Goal: Navigation & Orientation: Understand site structure

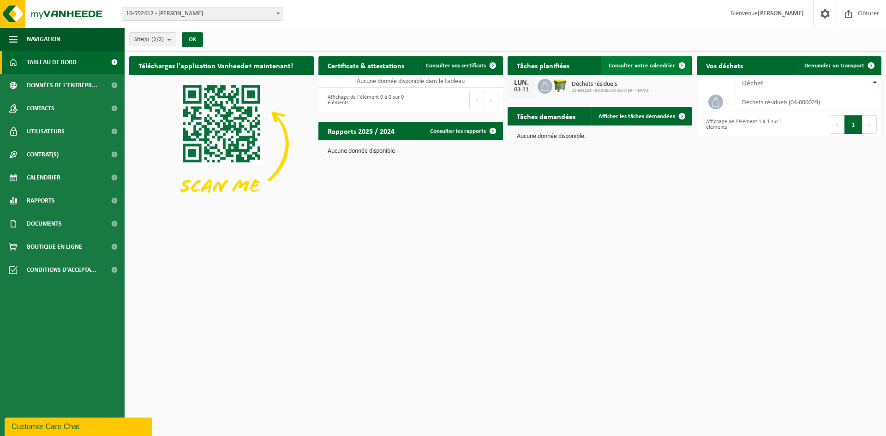
click at [680, 64] on span at bounding box center [682, 65] width 18 height 18
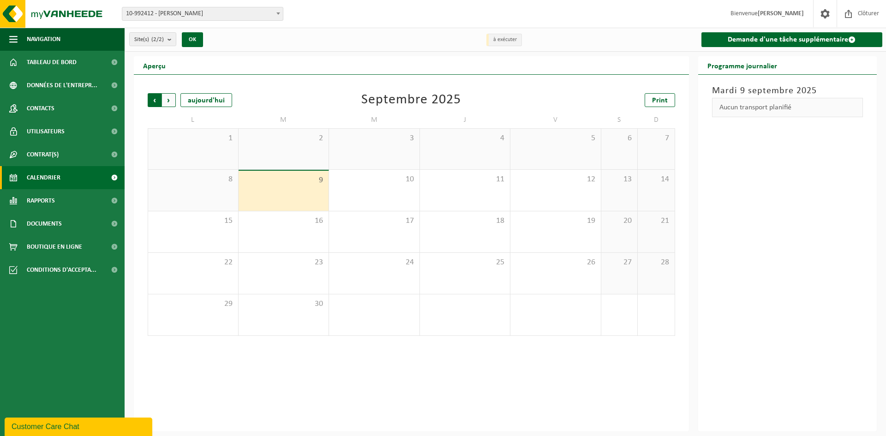
click at [168, 100] on span "Suivant" at bounding box center [169, 100] width 14 height 14
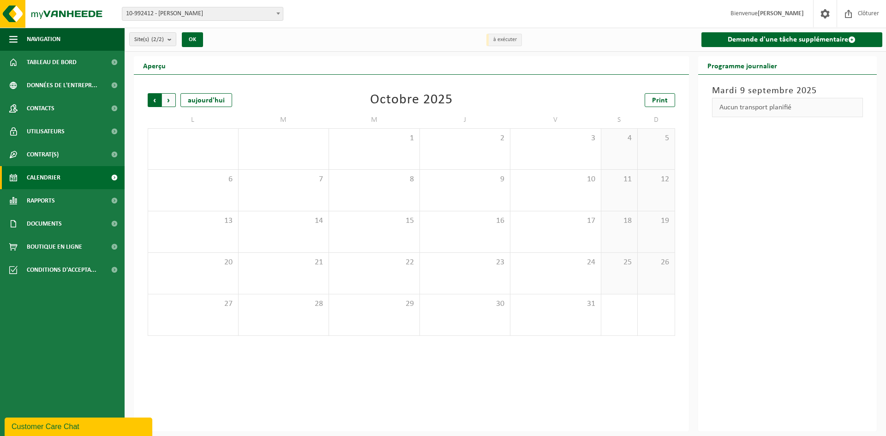
click at [169, 101] on span "Suivant" at bounding box center [169, 100] width 14 height 14
click at [155, 103] on span "Précédent" at bounding box center [155, 100] width 14 height 14
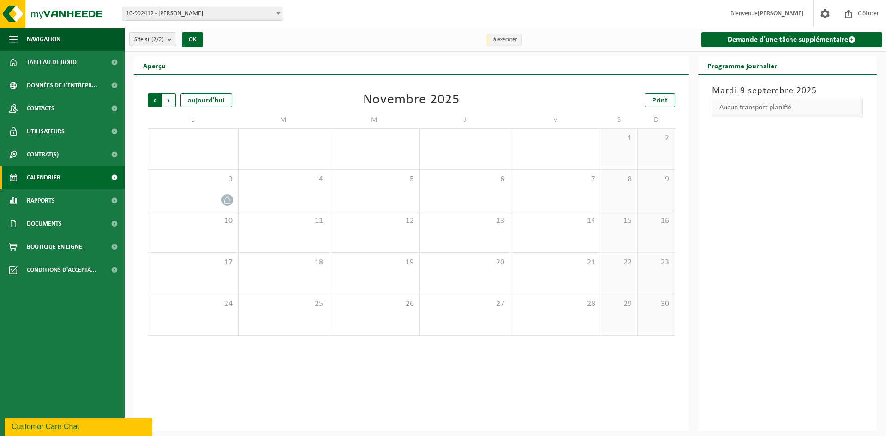
click at [168, 101] on span "Suivant" at bounding box center [169, 100] width 14 height 14
click at [171, 102] on span "Suivant" at bounding box center [169, 100] width 14 height 14
click at [43, 62] on span "Tableau de bord" at bounding box center [52, 62] width 50 height 23
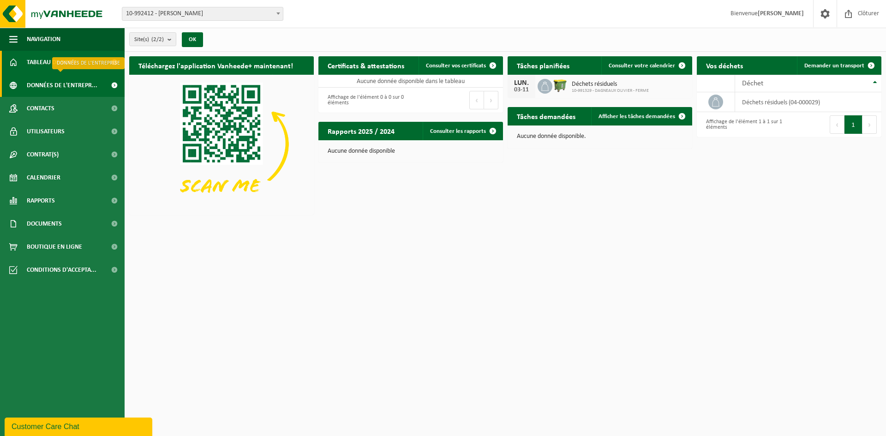
click at [57, 84] on span "Données de l'entrepr..." at bounding box center [62, 85] width 71 height 23
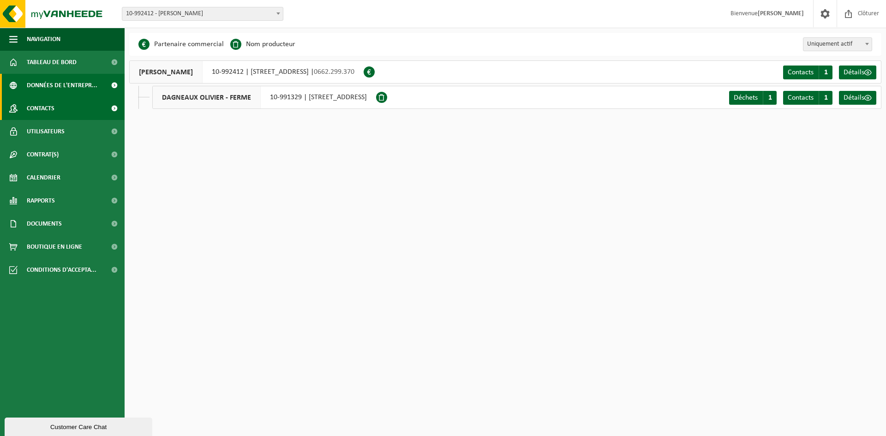
click at [38, 110] on span "Contacts" at bounding box center [41, 108] width 28 height 23
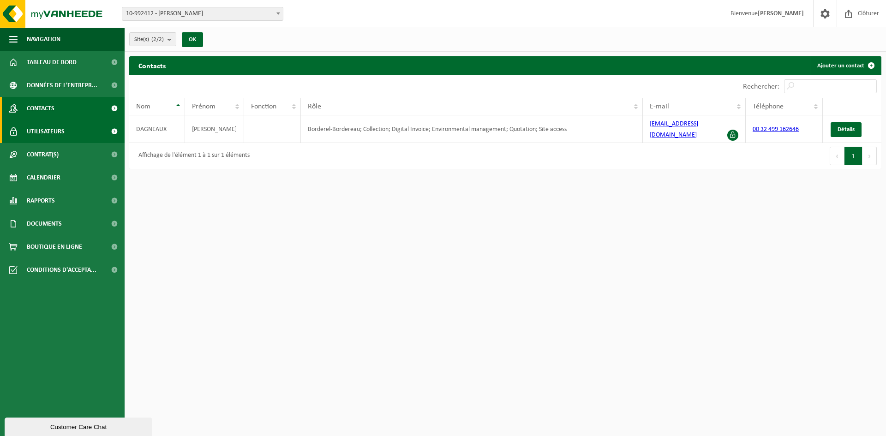
click at [48, 129] on span "Utilisateurs" at bounding box center [46, 131] width 38 height 23
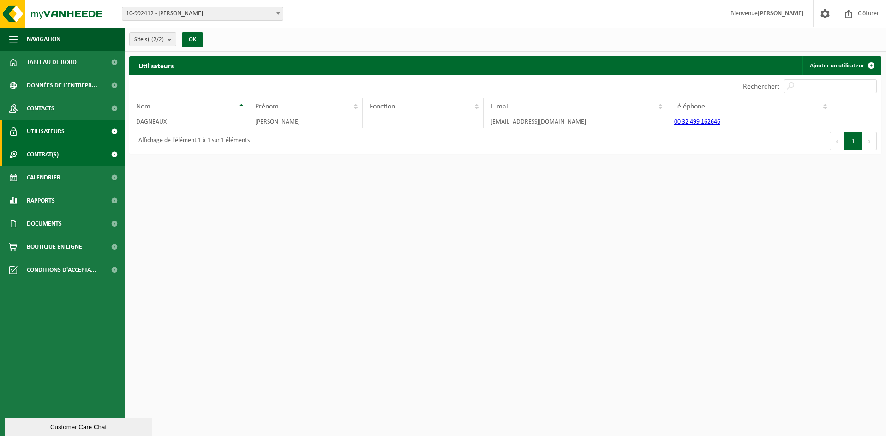
click at [51, 155] on span "Contrat(s)" at bounding box center [43, 154] width 32 height 23
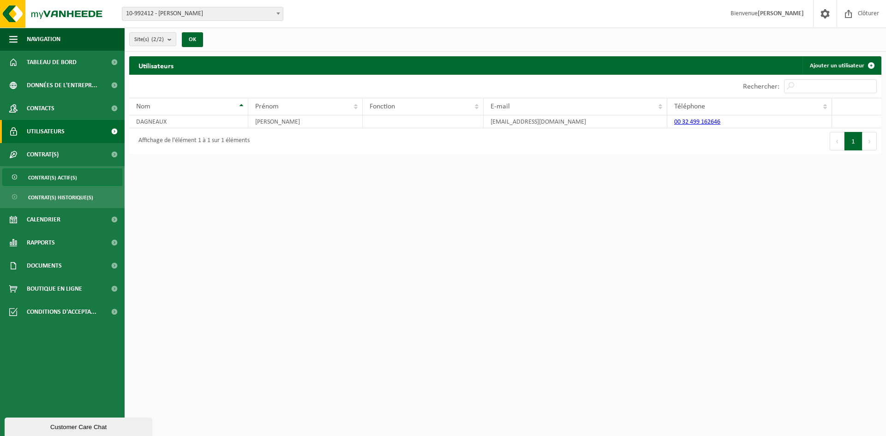
click at [66, 180] on span "Contrat(s) actif(s)" at bounding box center [52, 178] width 49 height 18
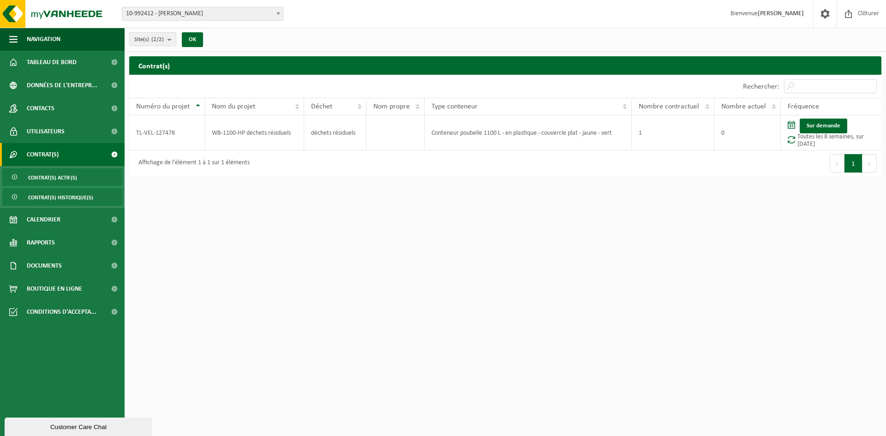
click at [61, 198] on span "Contrat(s) historique(s)" at bounding box center [60, 198] width 65 height 18
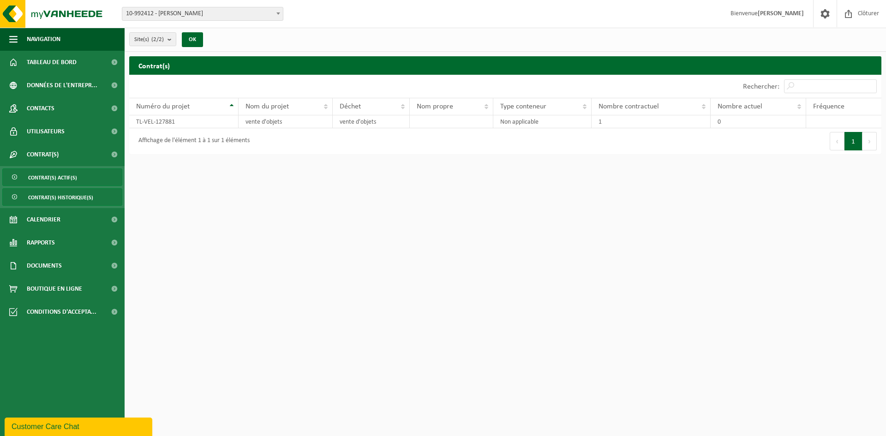
click at [62, 177] on span "Contrat(s) actif(s)" at bounding box center [52, 178] width 49 height 18
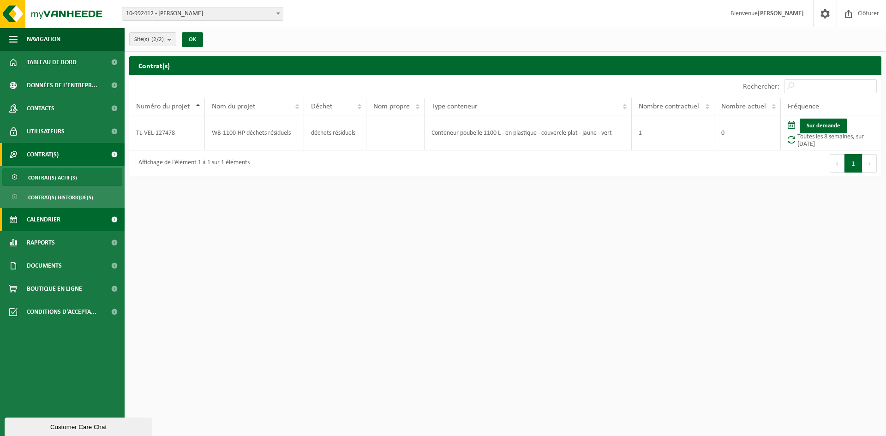
click at [62, 221] on link "Calendrier" at bounding box center [62, 219] width 125 height 23
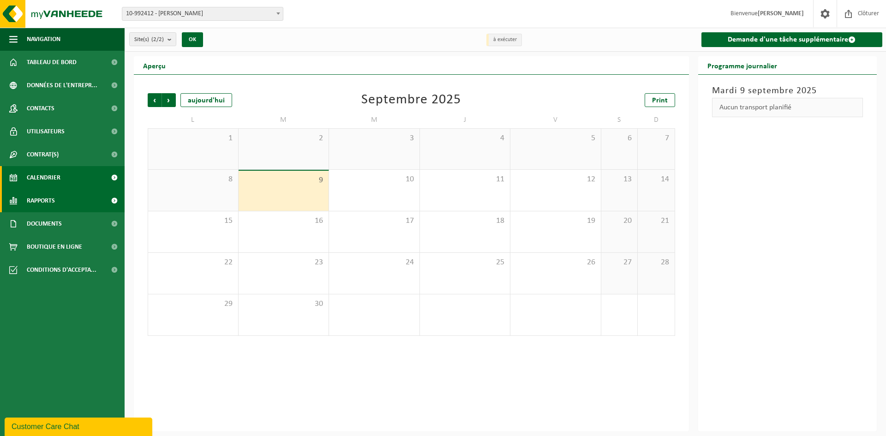
click at [52, 203] on span "Rapports" at bounding box center [41, 200] width 28 height 23
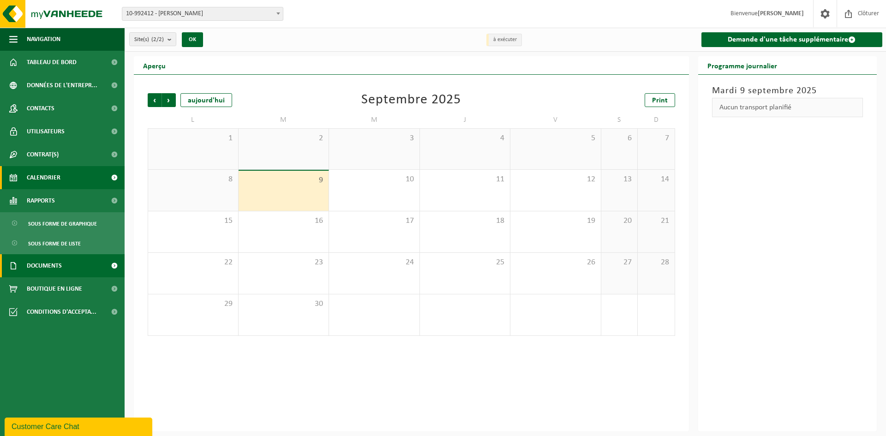
click at [53, 266] on span "Documents" at bounding box center [44, 265] width 35 height 23
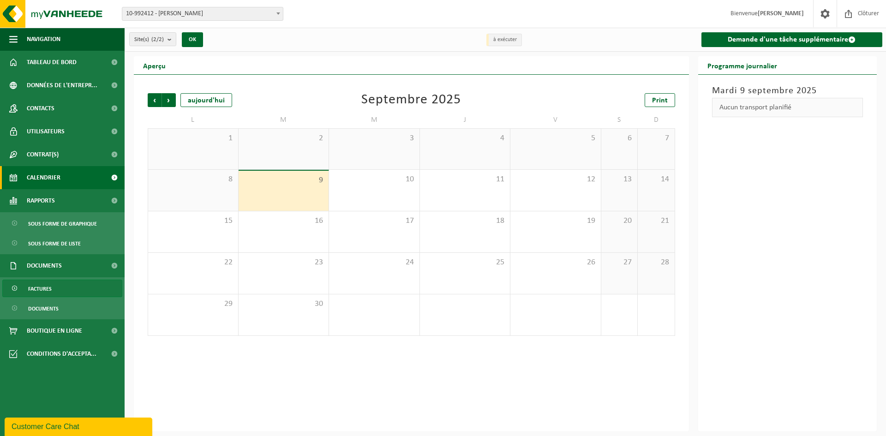
click at [44, 292] on span "Factures" at bounding box center [40, 289] width 24 height 18
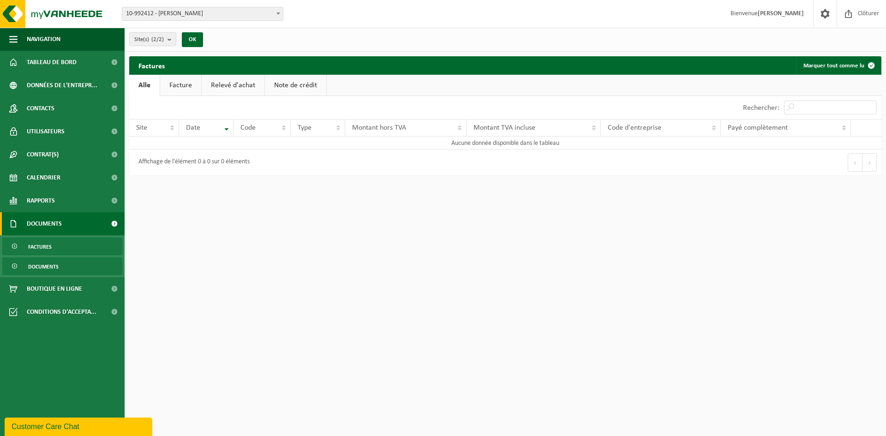
click at [42, 265] on span "Documents" at bounding box center [43, 267] width 30 height 18
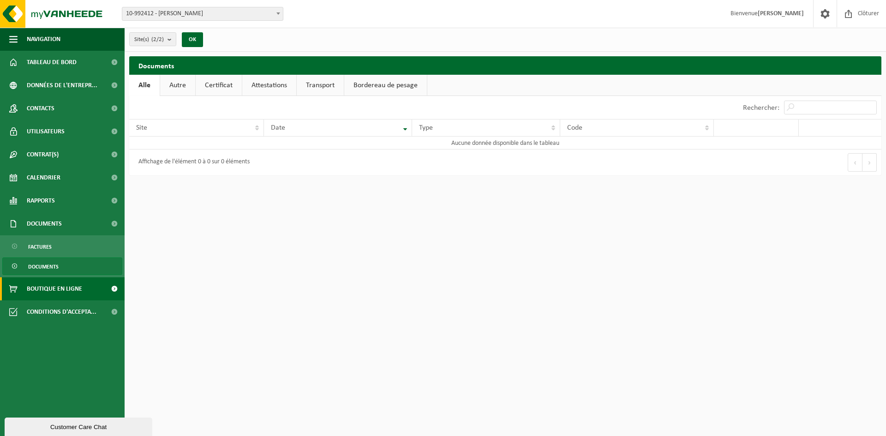
click at [53, 287] on span "Boutique en ligne" at bounding box center [54, 288] width 55 height 23
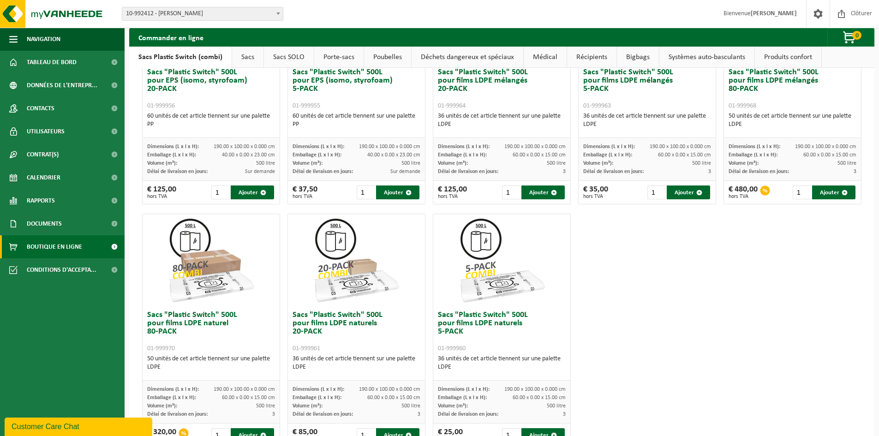
scroll to position [392, 0]
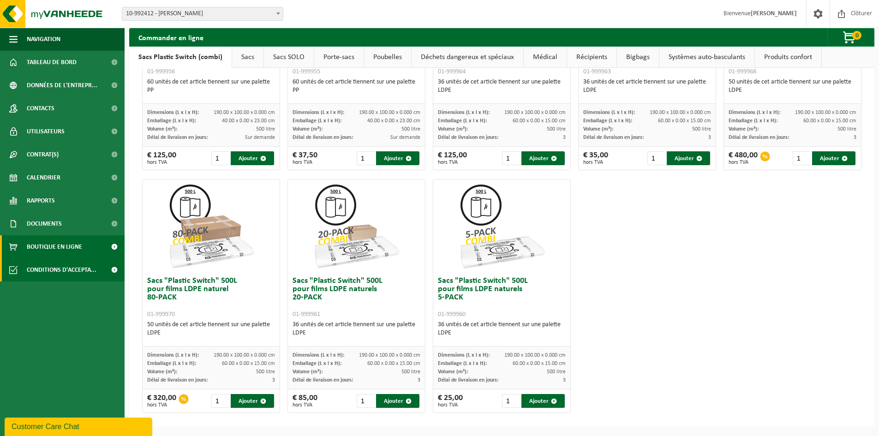
click at [78, 272] on span "Conditions d'accepta..." at bounding box center [62, 269] width 70 height 23
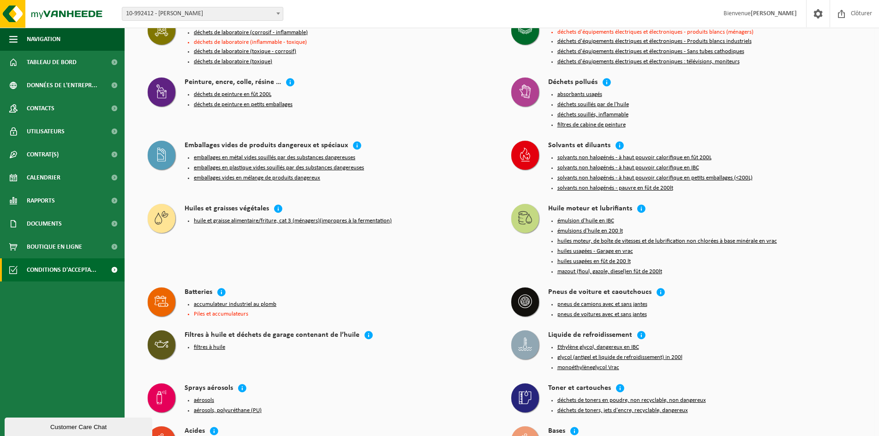
scroll to position [770, 0]
